Goal: Information Seeking & Learning: Learn about a topic

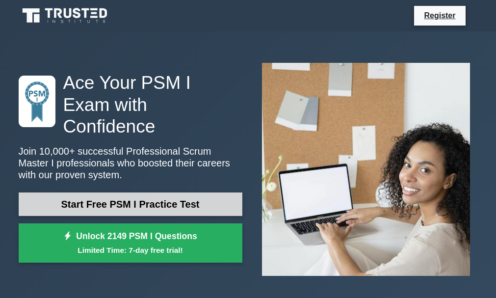
click at [178, 194] on link "Start Free PSM I Practice Test" at bounding box center [131, 205] width 224 height 24
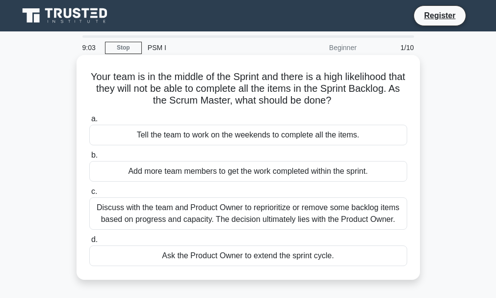
click at [198, 254] on div "Ask the Product Owner to extend the sprint cycle." at bounding box center [248, 256] width 318 height 21
click at [89, 243] on input "d. Ask the Product Owner to extend the sprint cycle." at bounding box center [89, 240] width 0 height 6
